Goal: Task Accomplishment & Management: Complete application form

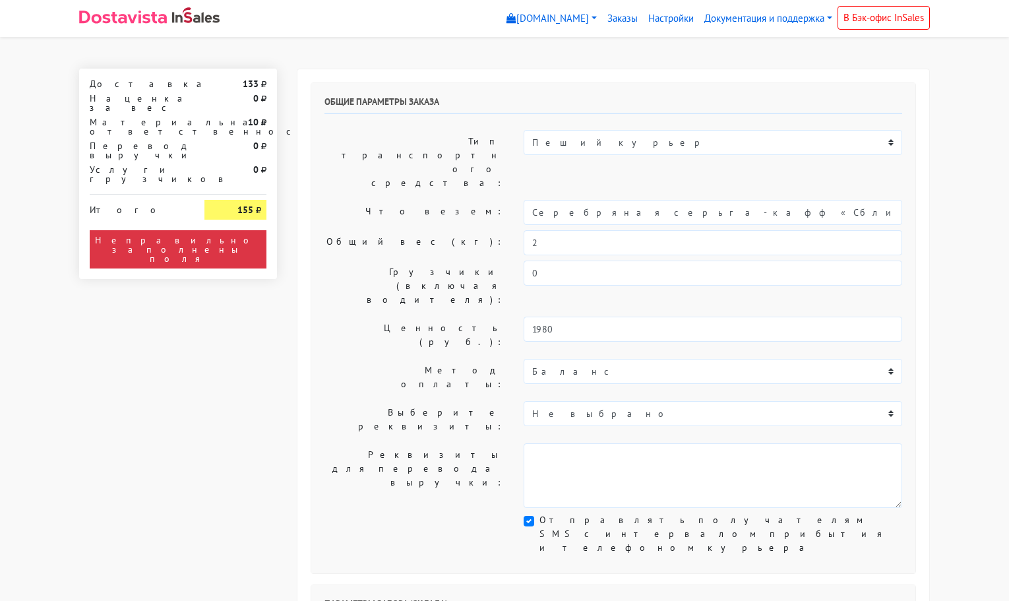
select select "11:00"
select select "21:00"
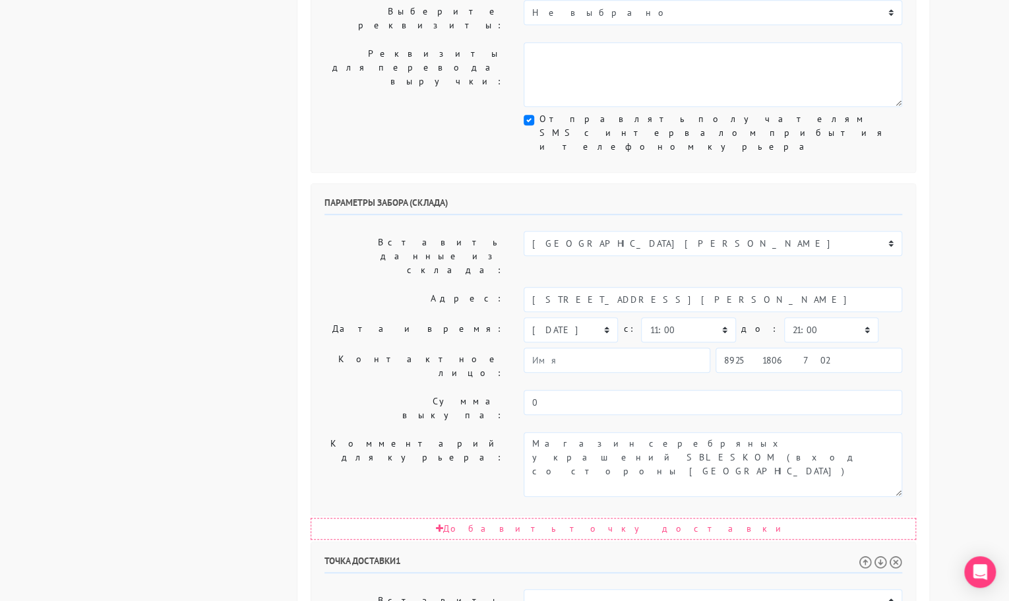
scroll to position [401, 0]
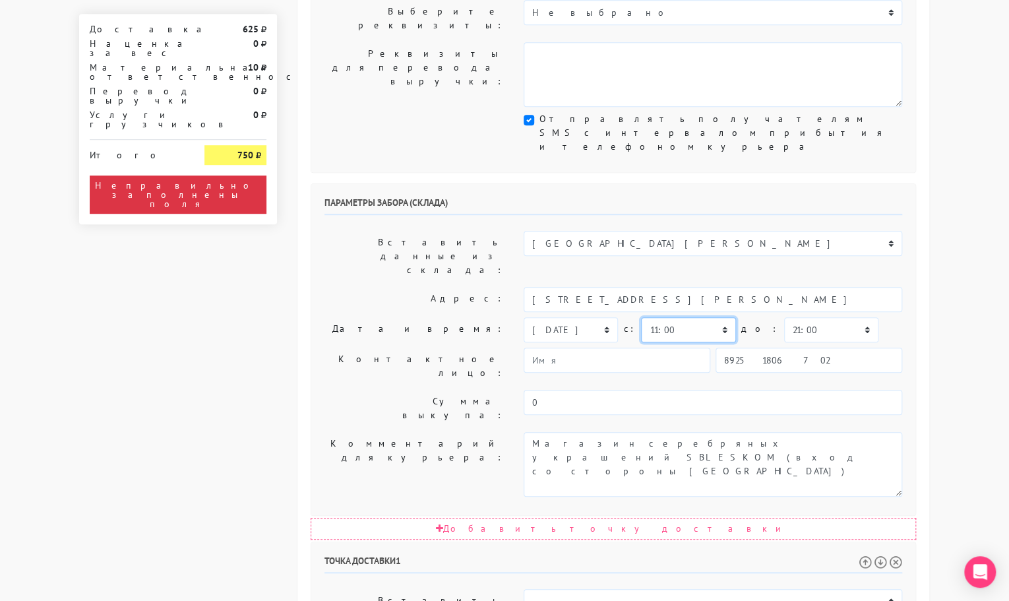
click at [693, 317] on select "00:00 00:30 01:00 01:30 02:00 02:30 03:00 03:30 04:00 04:30 05:00 05:30 06:00 0…" at bounding box center [688, 329] width 94 height 25
click at [575, 317] on select "[DATE] [DATE] [DATE] [DATE] [DATE] [DATE] [DATE] [DATE] [DATE]" at bounding box center [571, 329] width 94 height 25
select select "[DATE]"
click at [524, 317] on select "[DATE] [DATE] [DATE] [DATE] [DATE] [DATE] [DATE] [DATE] [DATE]" at bounding box center [571, 329] width 94 height 25
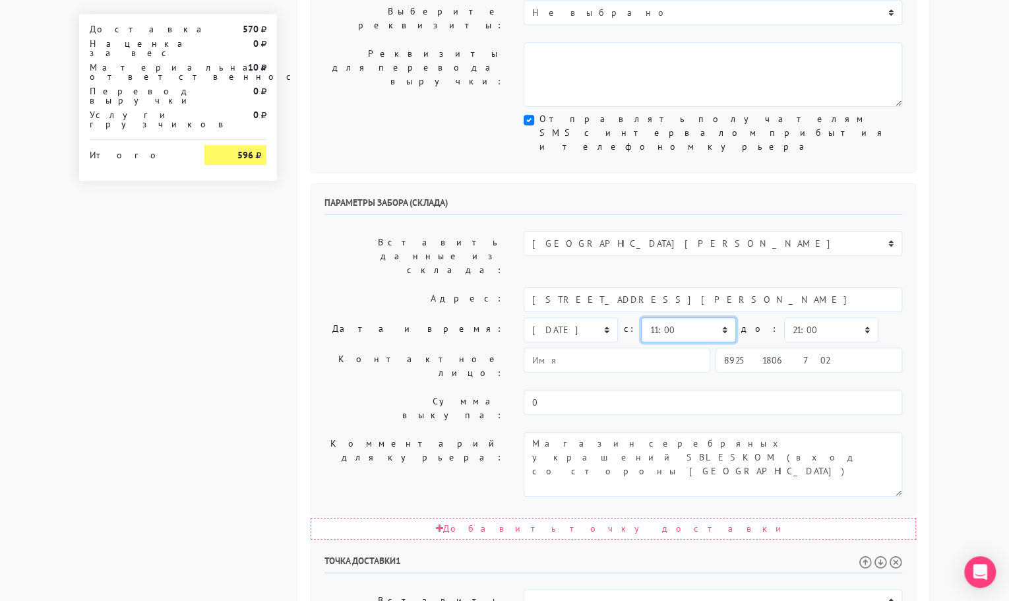
click at [683, 317] on select "00:00 00:30 01:00 01:30 02:00 02:30 03:00 03:30 04:00 04:30 05:00 05:30 06:00 0…" at bounding box center [688, 329] width 94 height 25
select select "13:00"
click at [641, 317] on select "00:00 00:30 01:00 01:30 02:00 02:30 03:00 03:30 04:00 04:30 05:00 05:30 06:00 0…" at bounding box center [688, 329] width 94 height 25
click at [807, 317] on select "00:00 00:30 01:00 01:30 02:00 02:30 03:00 03:30 04:00 04:30 05:00 05:30 06:00 0…" at bounding box center [831, 329] width 94 height 25
select select "13:30"
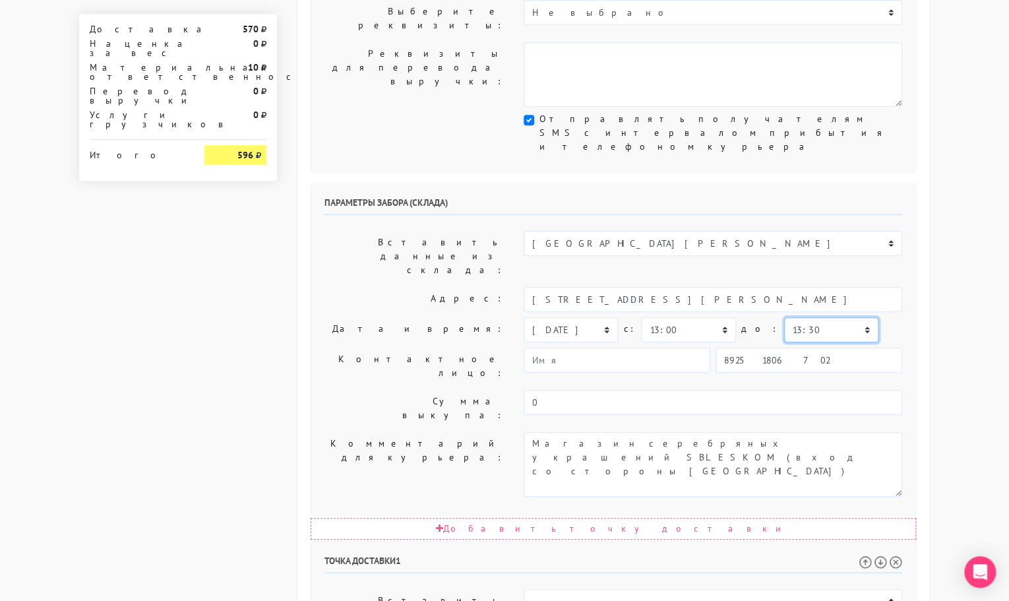
click at [784, 317] on select "00:00 00:30 01:00 01:30 02:00 02:30 03:00 03:30 04:00 04:30 05:00 05:30 06:00 0…" at bounding box center [831, 329] width 94 height 25
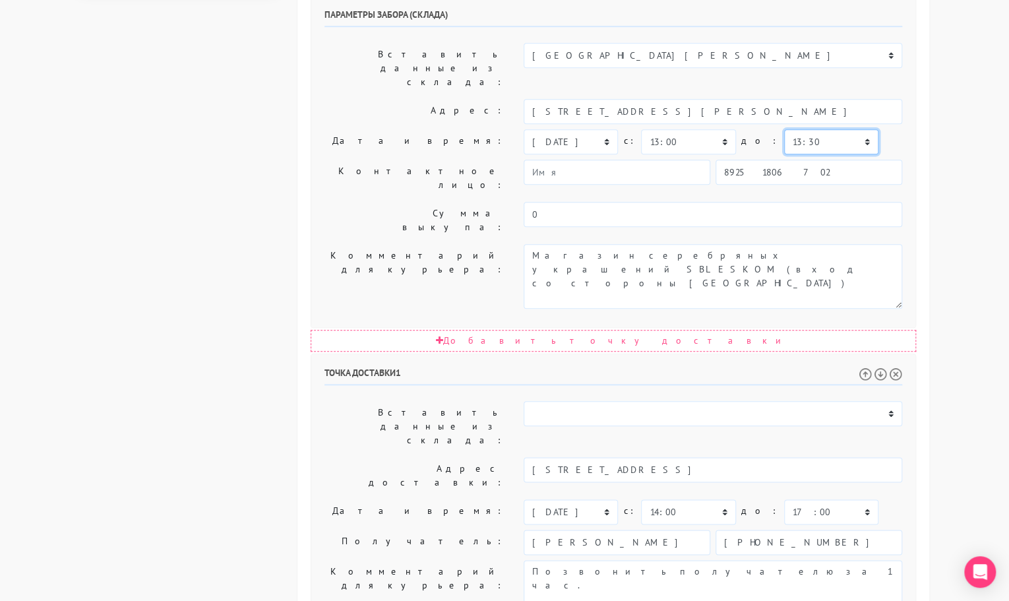
scroll to position [590, 0]
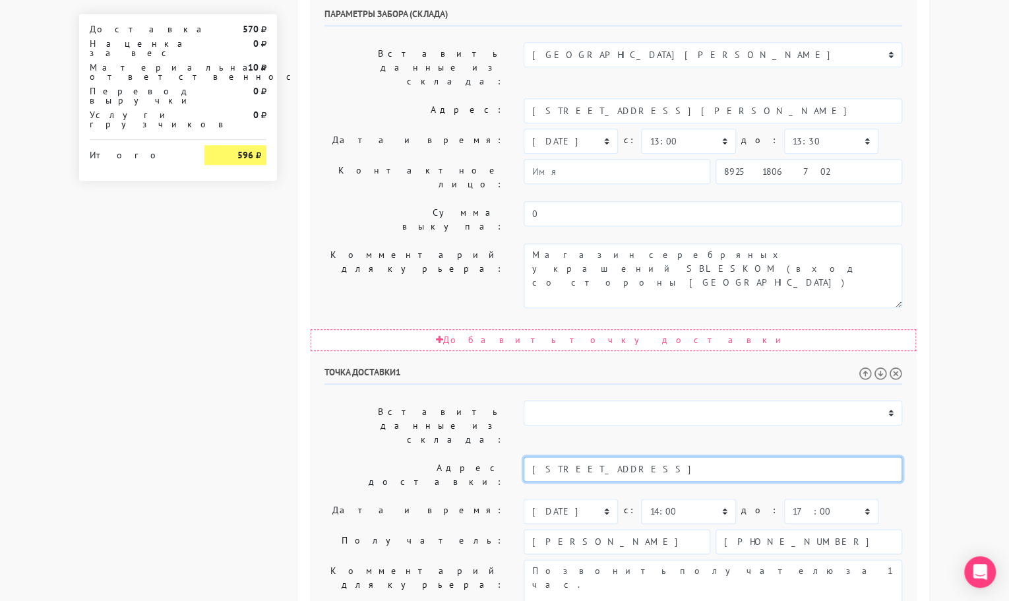
drag, startPoint x: 774, startPoint y: 263, endPoint x: 642, endPoint y: 267, distance: 132.7
click at [641, 456] on input "[STREET_ADDRESS]" at bounding box center [713, 468] width 379 height 25
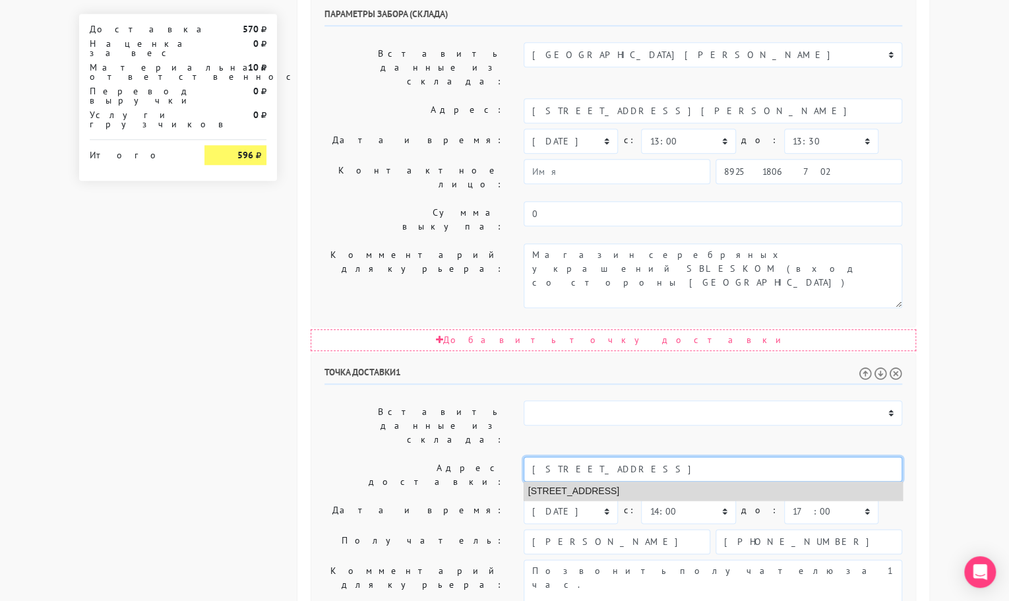
click at [639, 482] on li "[STREET_ADDRESS]" at bounding box center [713, 491] width 378 height 18
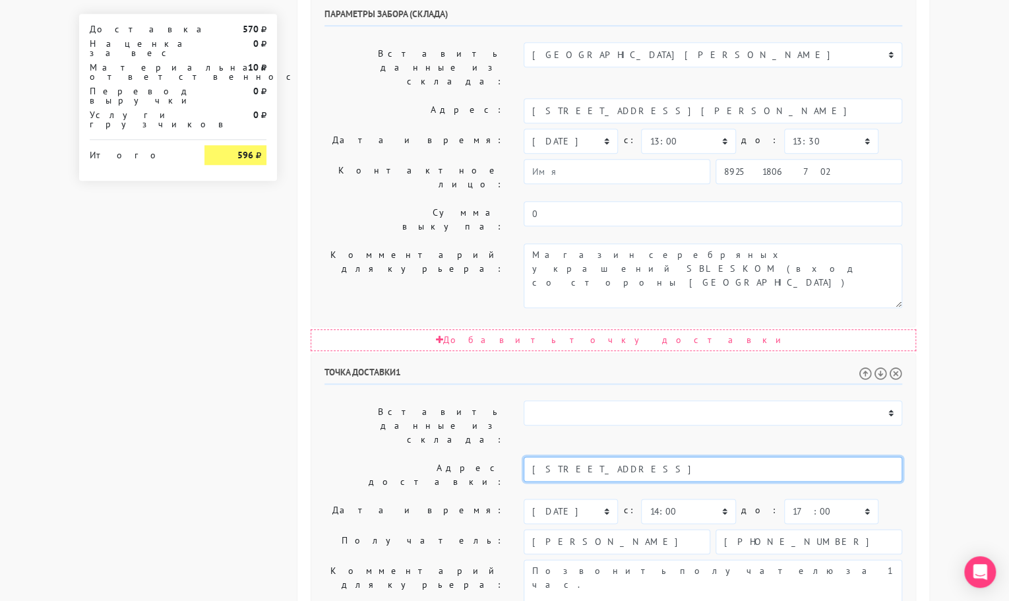
type input "[STREET_ADDRESS]"
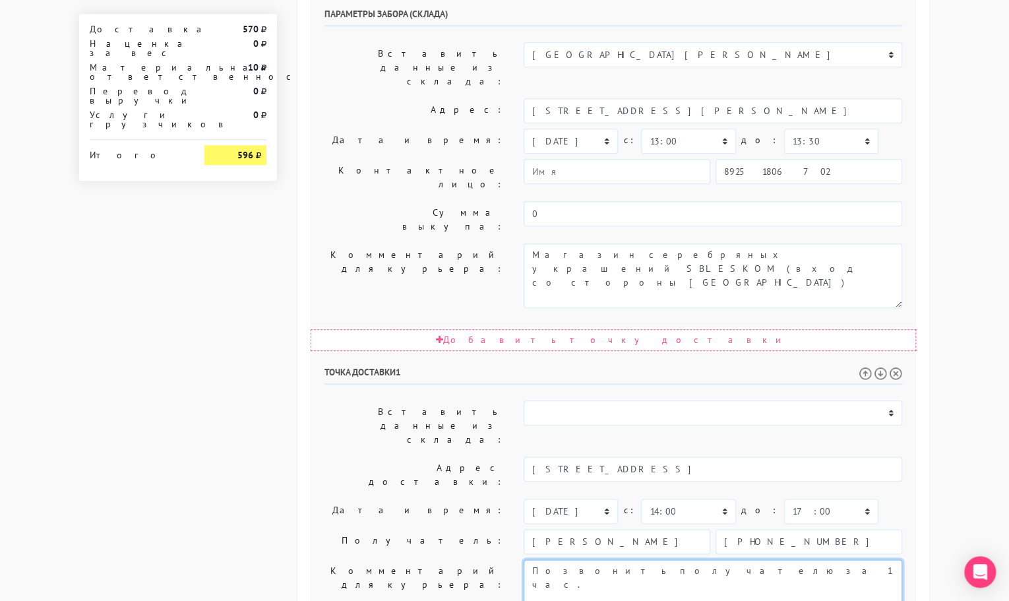
click at [668, 559] on textarea "Позвонить получателю за 1 час." at bounding box center [713, 591] width 379 height 65
paste textarea "под 1 эт 12 кв 89, домофон 89"
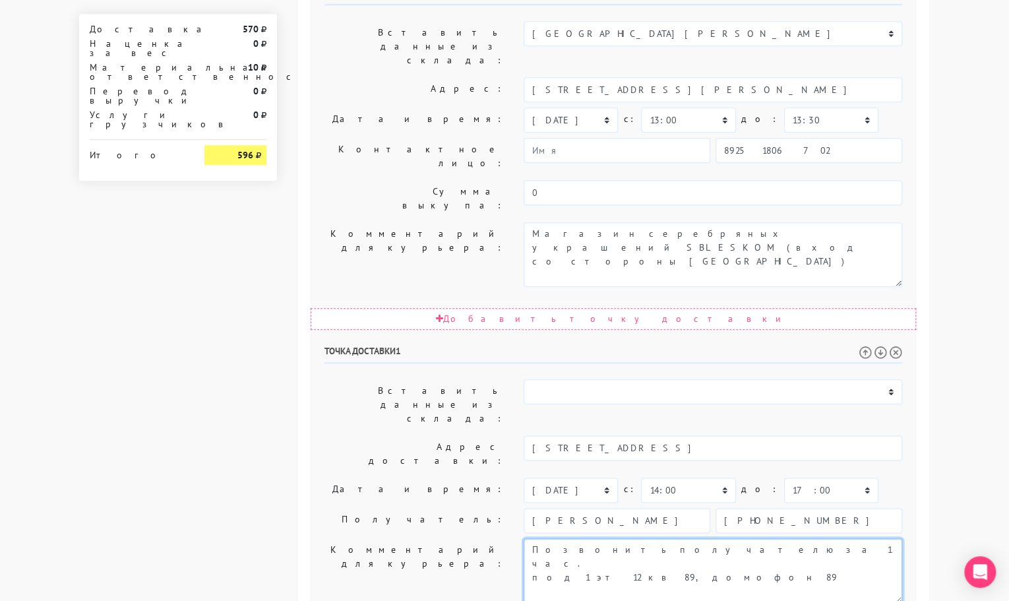
type textarea "Позвонить получателю за 1 час. под 1 эт 12 кв 89, домофон 89"
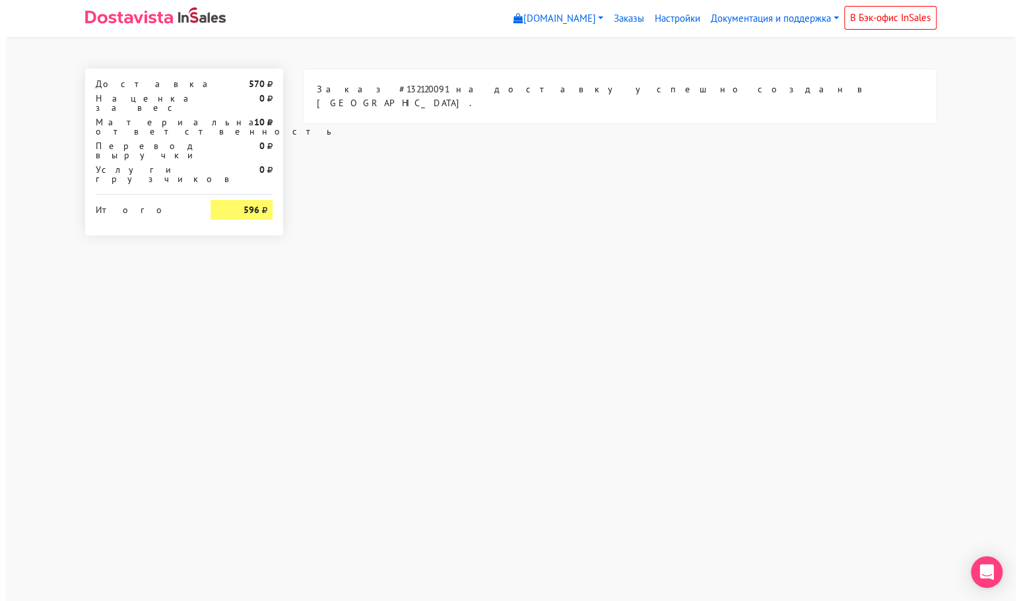
scroll to position [0, 0]
